Goal: Task Accomplishment & Management: Use online tool/utility

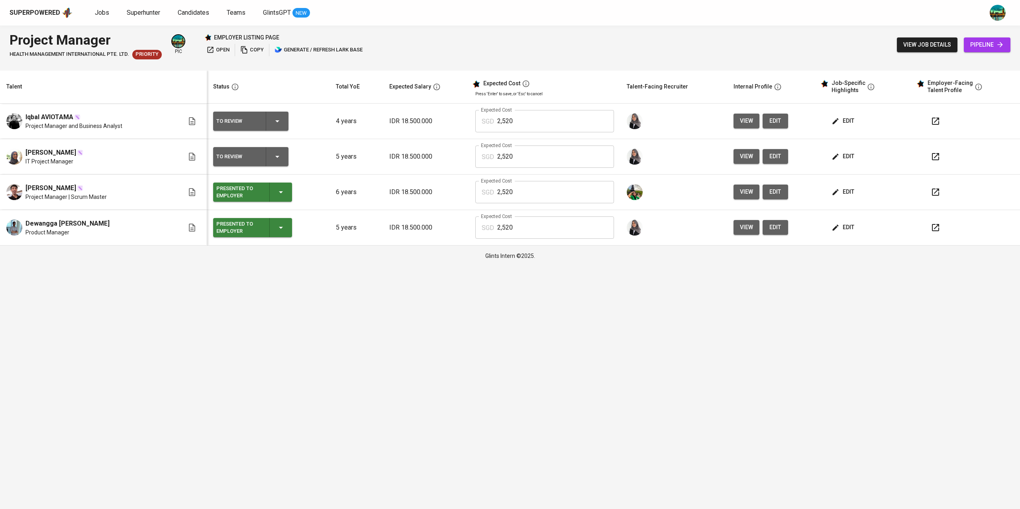
click at [932, 122] on icon "button" at bounding box center [936, 121] width 10 height 10
click at [941, 156] on button "button" at bounding box center [935, 156] width 19 height 19
click at [943, 159] on button "button" at bounding box center [935, 156] width 19 height 19
click at [747, 159] on span "view" at bounding box center [746, 156] width 13 height 10
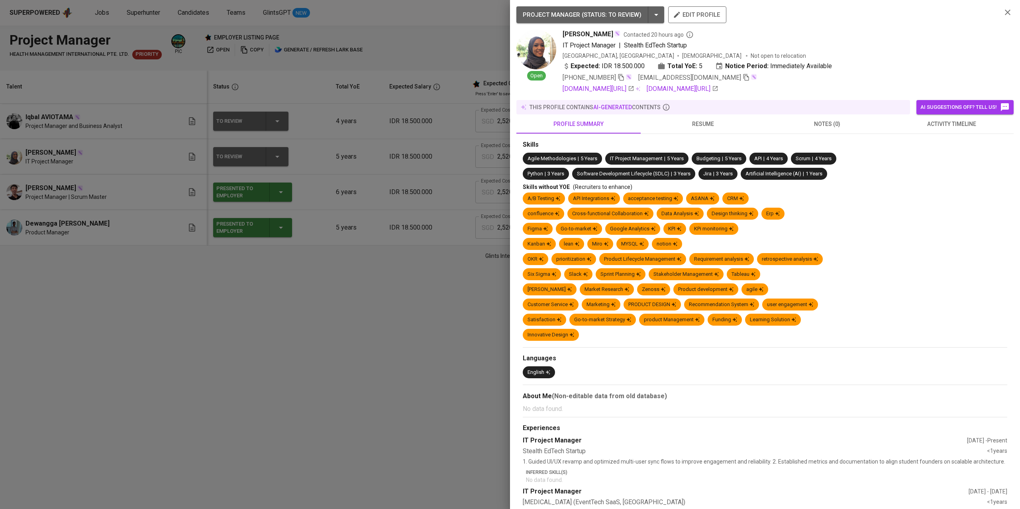
click at [711, 120] on span "resume" at bounding box center [703, 124] width 115 height 10
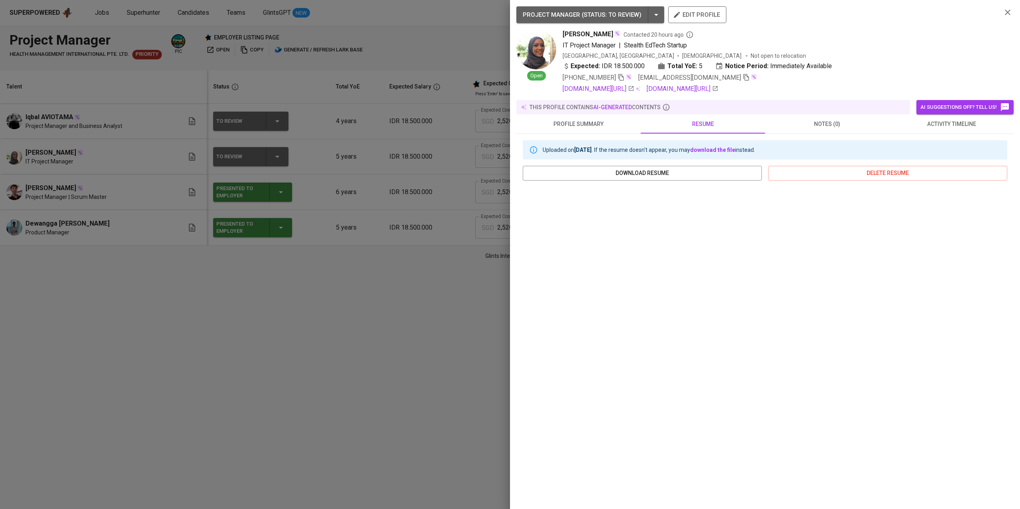
click at [491, 337] on div at bounding box center [510, 254] width 1020 height 509
